Goal: Check status: Check status

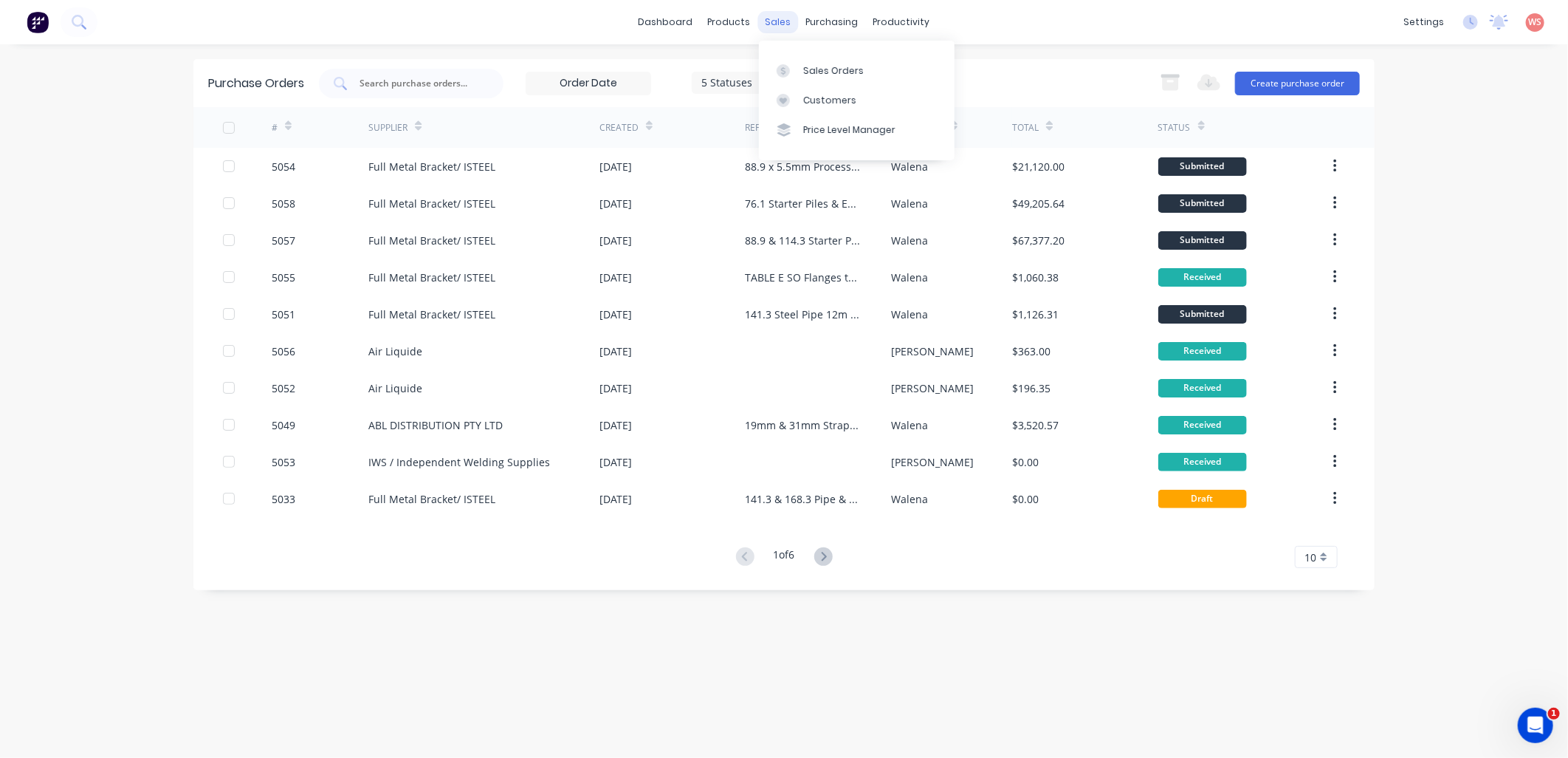
click at [786, 18] on div "sales" at bounding box center [778, 22] width 40 height 22
click at [810, 69] on div "Sales Orders" at bounding box center [834, 71] width 61 height 13
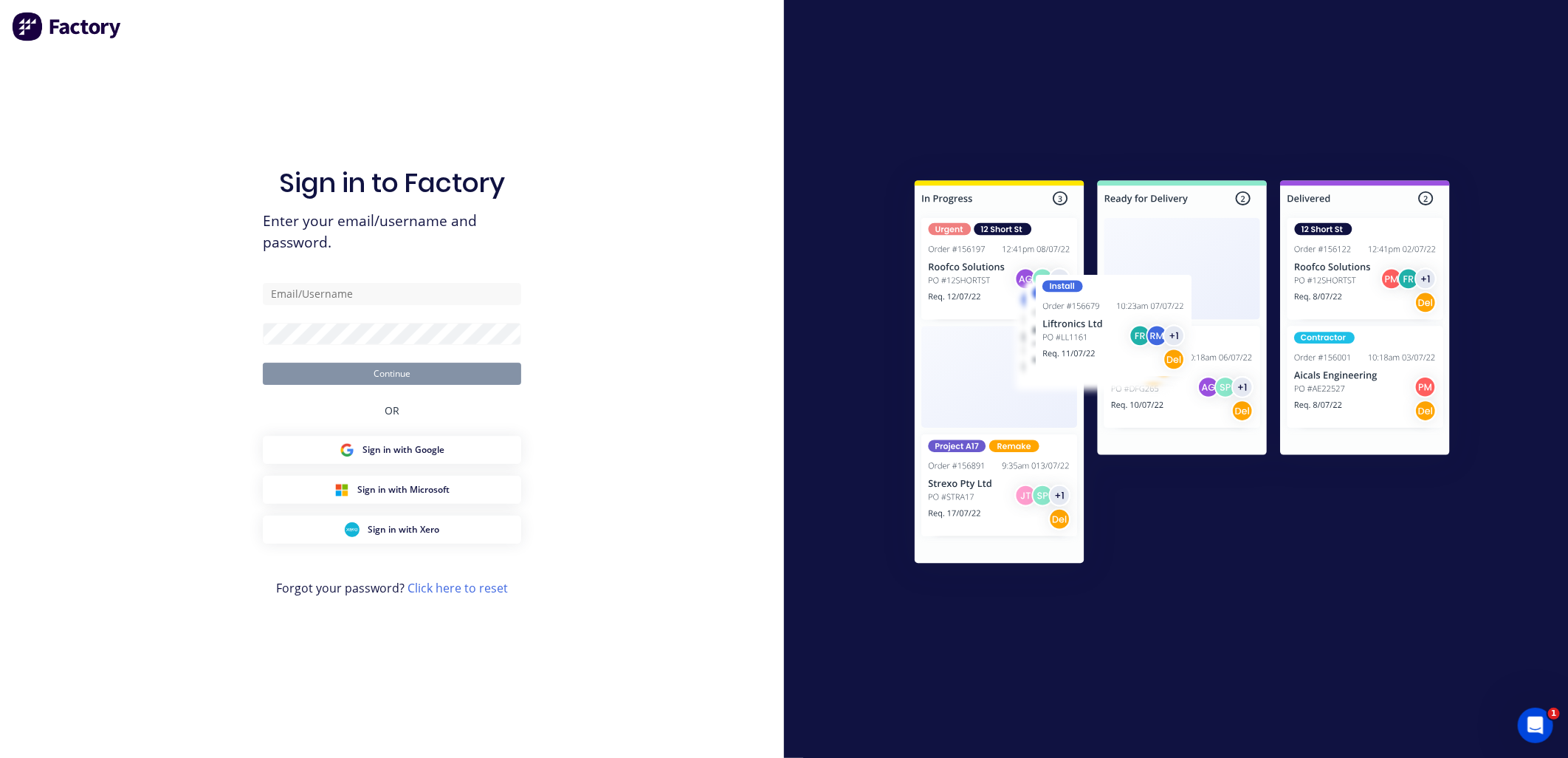
click at [245, 83] on div "Sign in to Factory Enter your email/username and password. Continue OR Sign in …" at bounding box center [392, 379] width 784 height 758
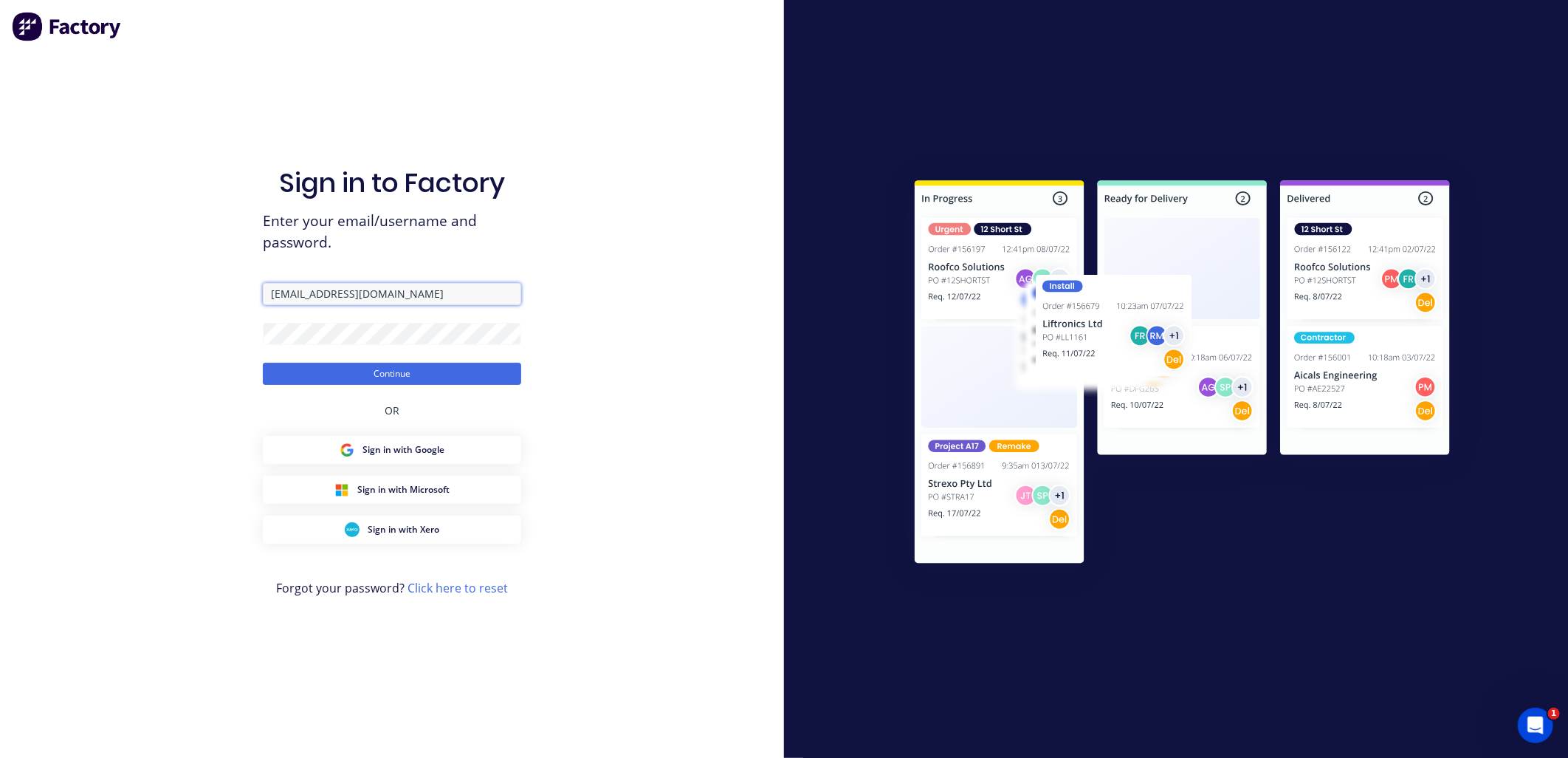
drag, startPoint x: 304, startPoint y: 294, endPoint x: 254, endPoint y: 291, distance: 50.1
click at [254, 291] on div "Sign in to Factory Enter your email/username and password. walena@aasteelworks.…" at bounding box center [392, 379] width 784 height 758
type input "projects@aasteelworks.com"
click at [356, 372] on button "Continue" at bounding box center [392, 373] width 258 height 22
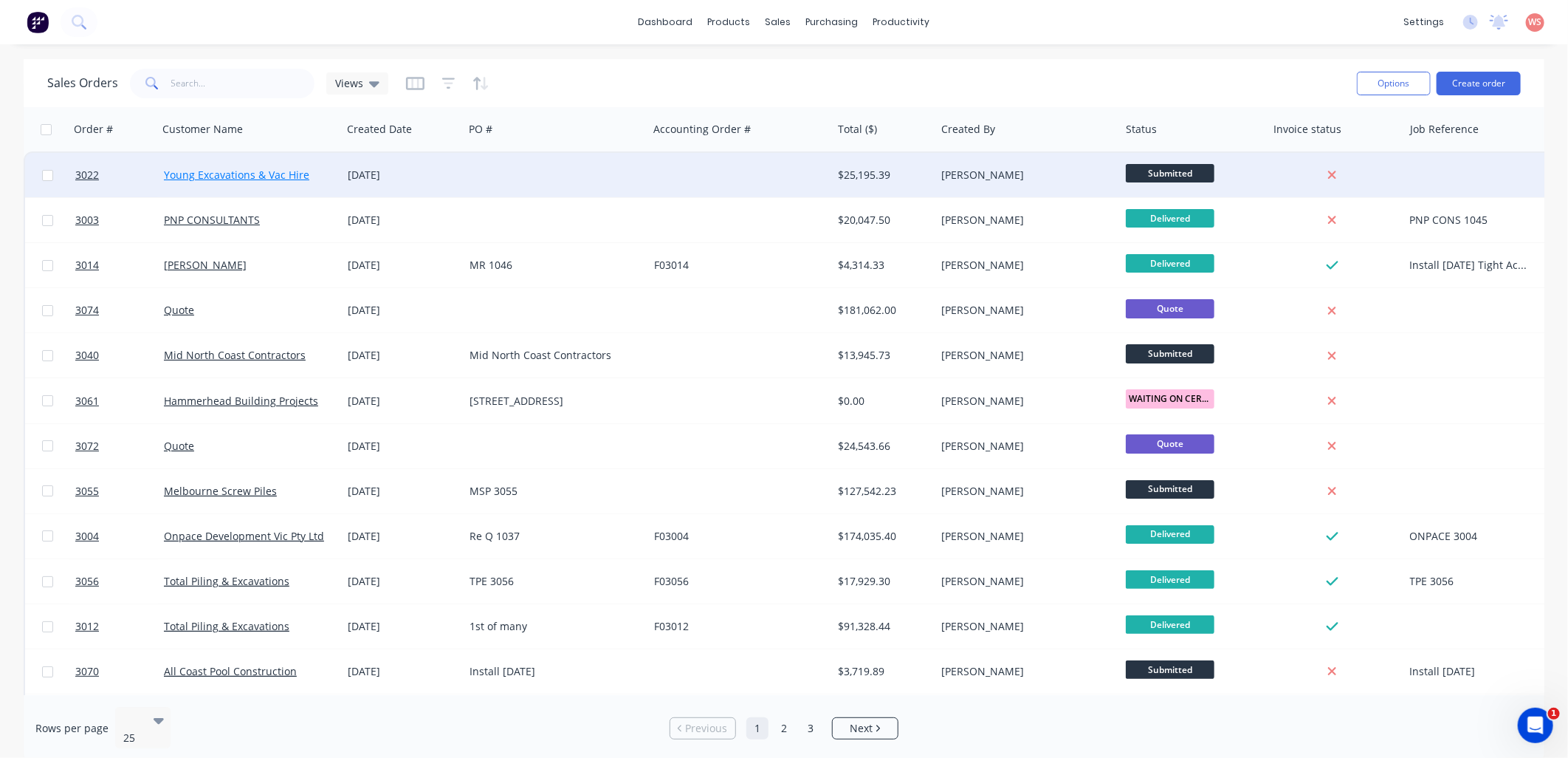
click at [266, 170] on link "Young Excavations & Vac Hire" at bounding box center [237, 175] width 145 height 14
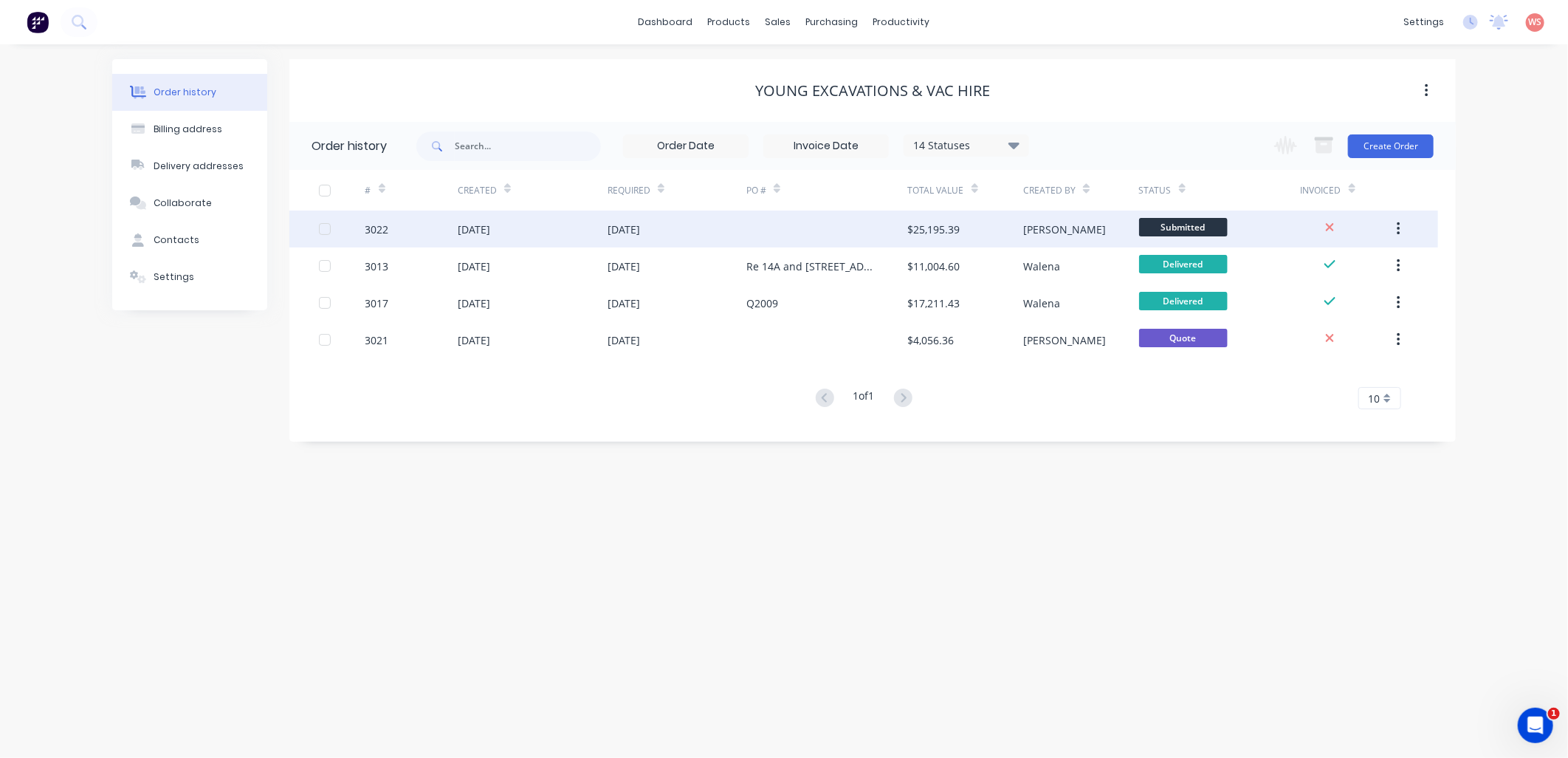
click at [490, 222] on div "08 Oct 2025" at bounding box center [474, 229] width 32 height 15
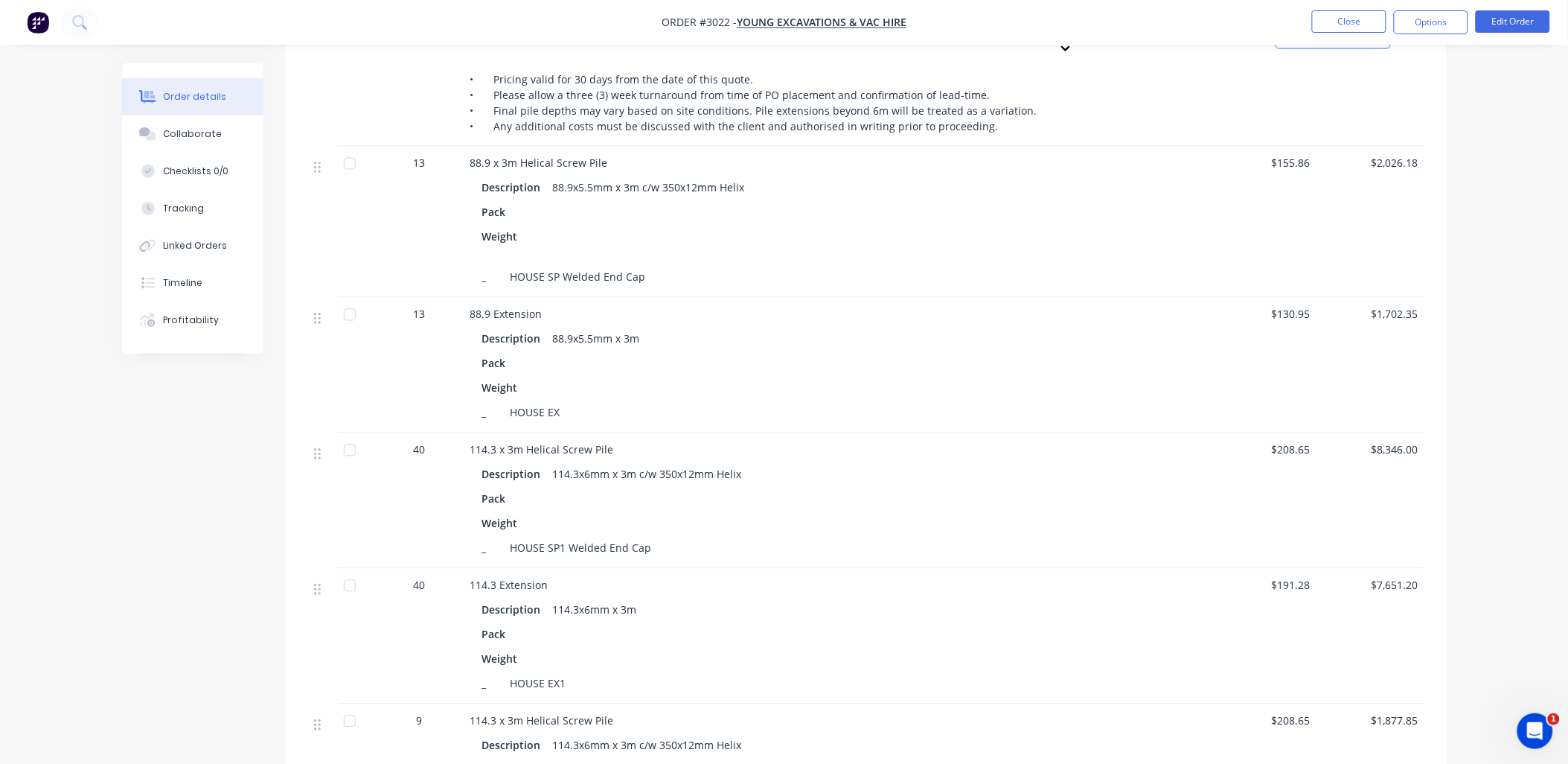
scroll to position [935, 0]
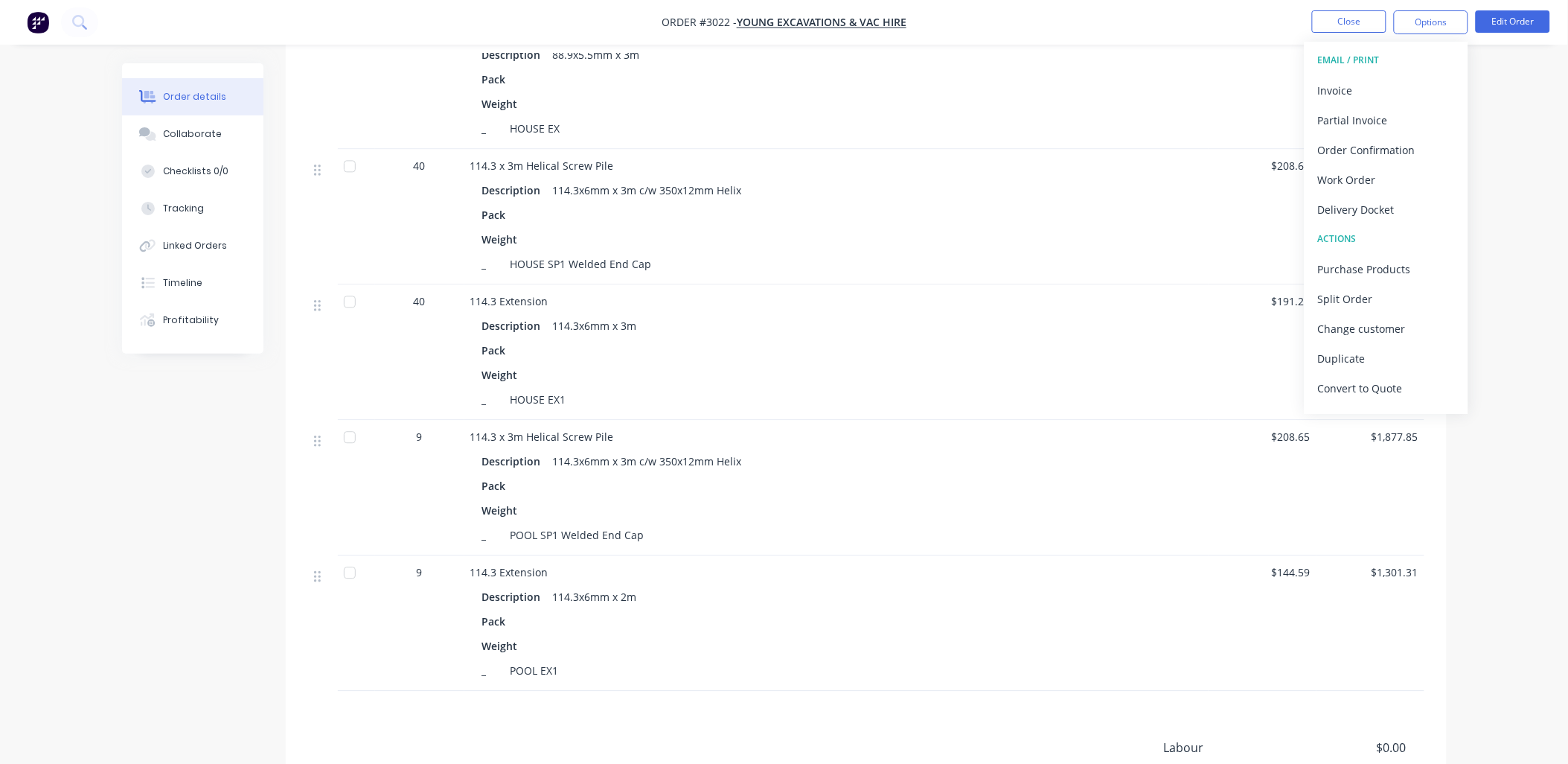
scroll to position [1266, 0]
